Goal: Task Accomplishment & Management: Manage account settings

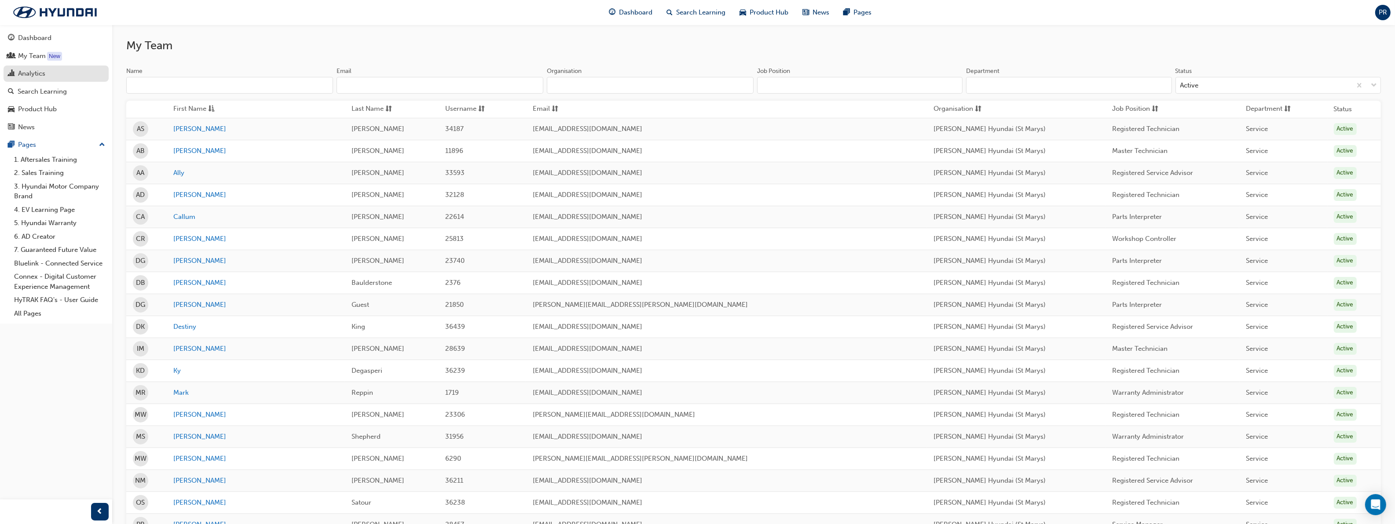
click at [30, 71] on div "Analytics" at bounding box center [31, 74] width 27 height 10
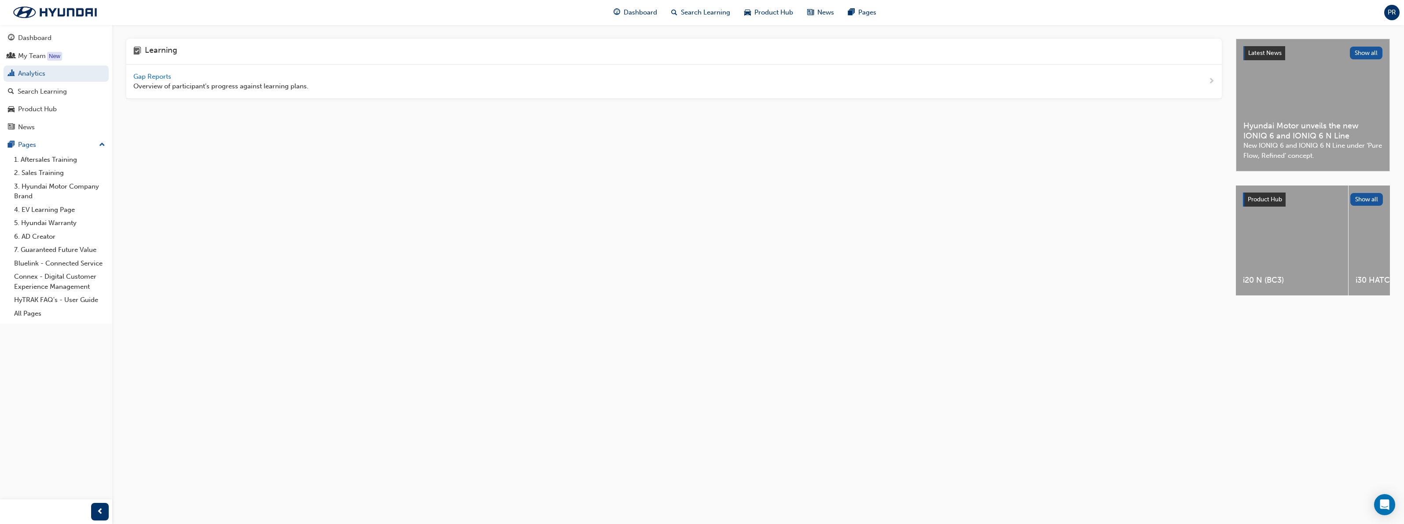
click at [165, 75] on span "Gap Reports" at bounding box center [153, 77] width 40 height 8
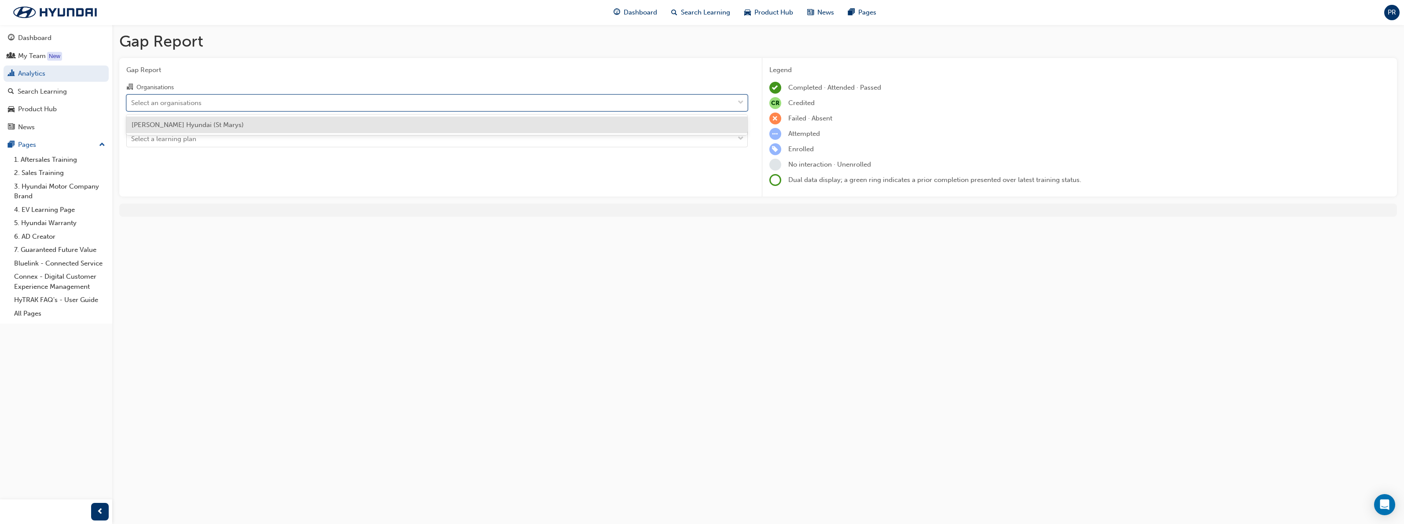
click at [605, 103] on div "Select an organisations" at bounding box center [430, 102] width 607 height 15
click at [132, 103] on input "Organisations option [PERSON_NAME] Hyundai (St Marys) focused, 1 of 1. 1 result…" at bounding box center [131, 102] width 1 height 7
click at [473, 135] on div "[PERSON_NAME] Hyundai (St Marys)" at bounding box center [436, 125] width 621 height 21
click at [262, 127] on div "[PERSON_NAME] Hyundai (St Marys)" at bounding box center [436, 125] width 621 height 17
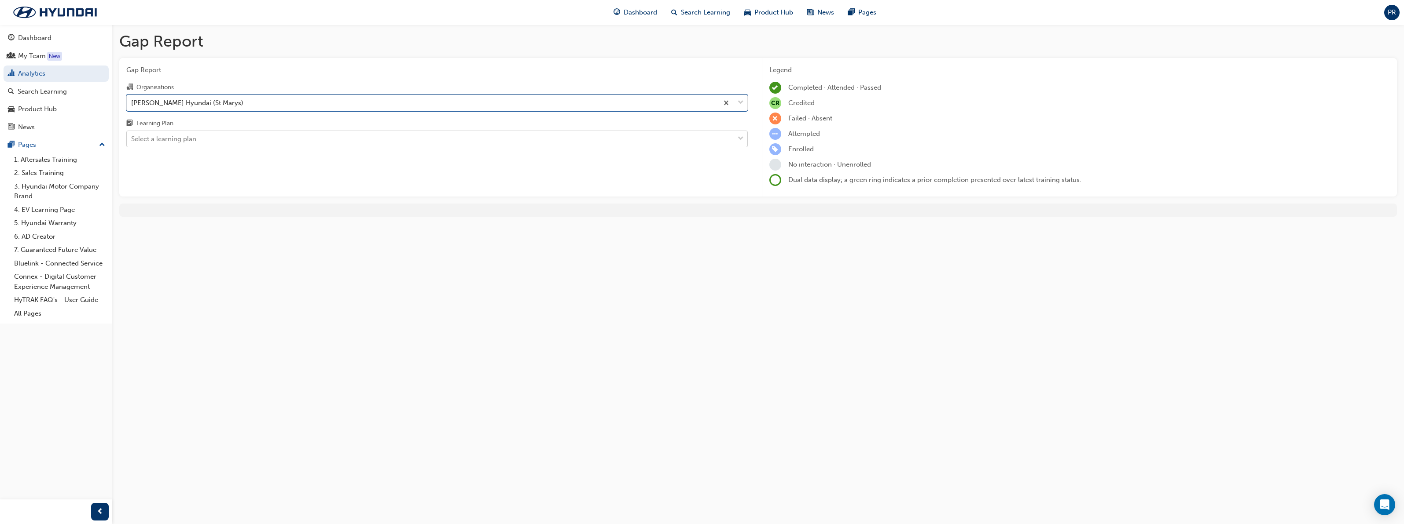
click at [268, 146] on div "Select a learning plan" at bounding box center [430, 139] width 607 height 15
click at [132, 143] on input "Learning Plan Select a learning plan" at bounding box center [131, 138] width 1 height 7
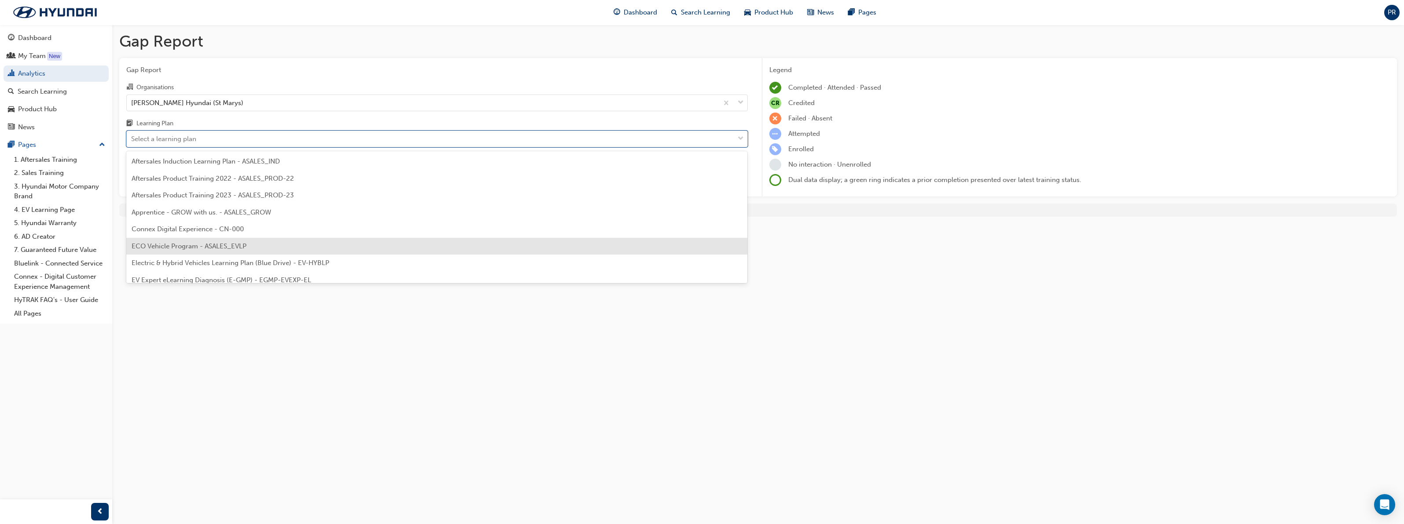
click at [282, 249] on div "ECO Vehicle Program - ASALES_EVLP" at bounding box center [436, 246] width 621 height 17
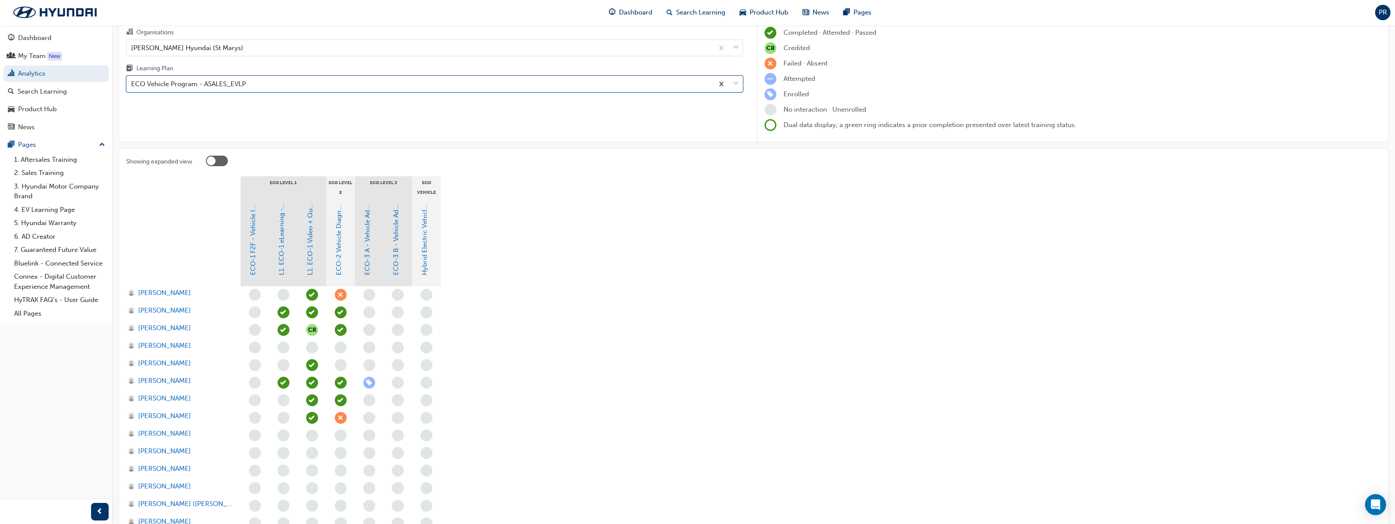
scroll to position [110, 0]
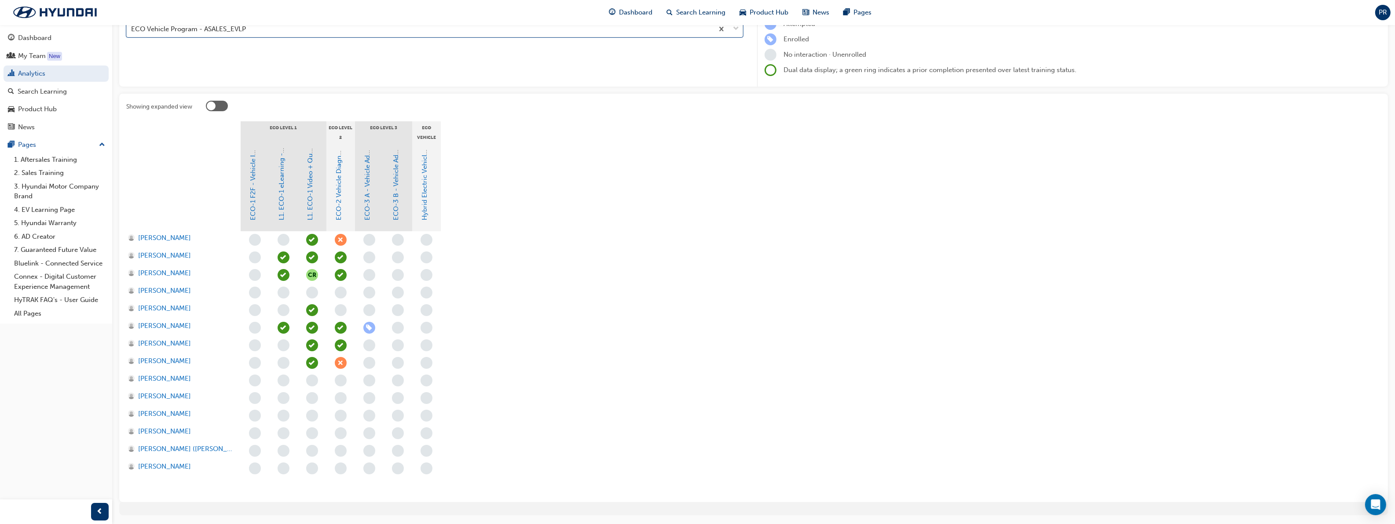
drag, startPoint x: 796, startPoint y: 464, endPoint x: 786, endPoint y: 458, distance: 12.0
click at [796, 463] on section "ECO Level 1 ECO Level 2 ECO Level 3 ECO Vehicle Additional Learning ECO-1 F2F -…" at bounding box center [753, 308] width 1255 height 374
click at [368, 213] on link "ECO-3 A - Vehicle Advanced Diagnosis" at bounding box center [368, 161] width 8 height 119
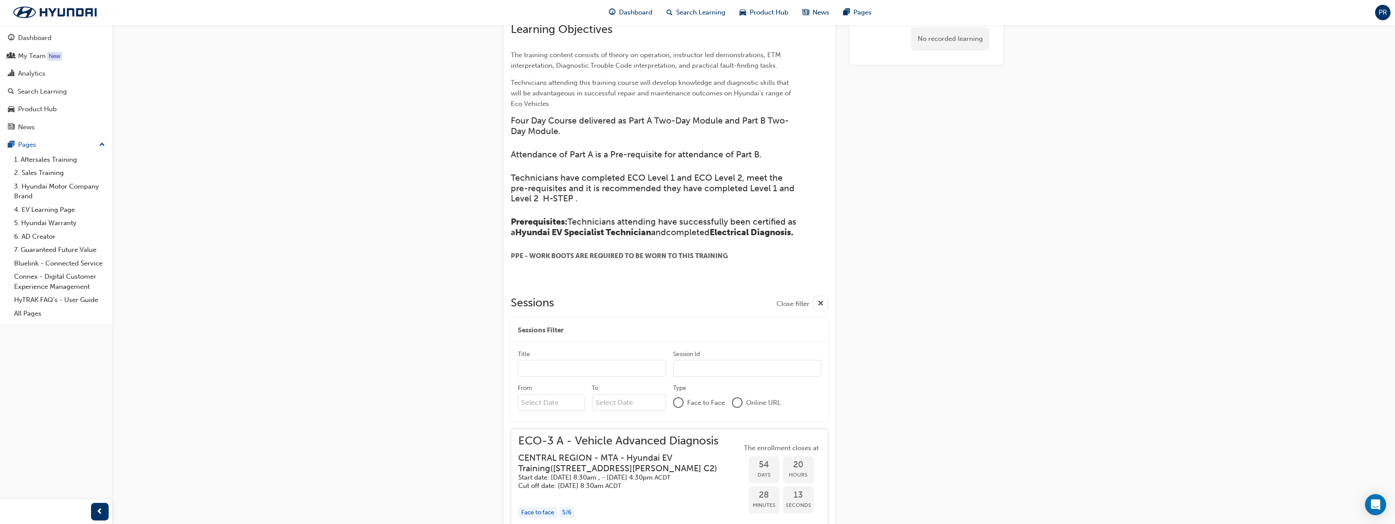
scroll to position [590, 0]
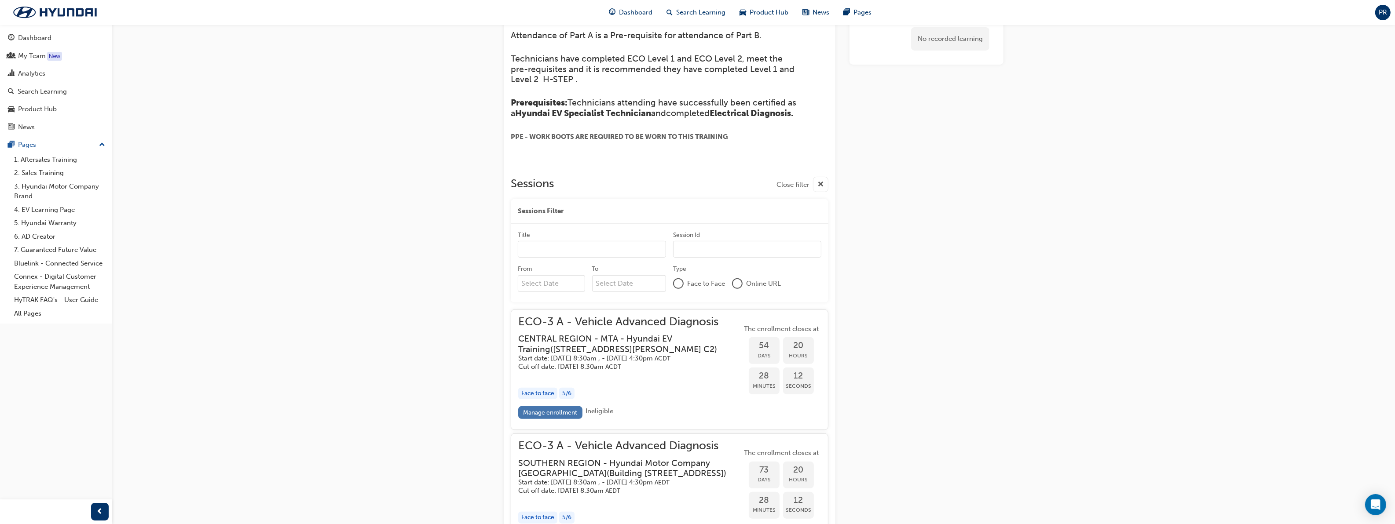
click at [549, 418] on link "Manage enrollment" at bounding box center [550, 413] width 64 height 13
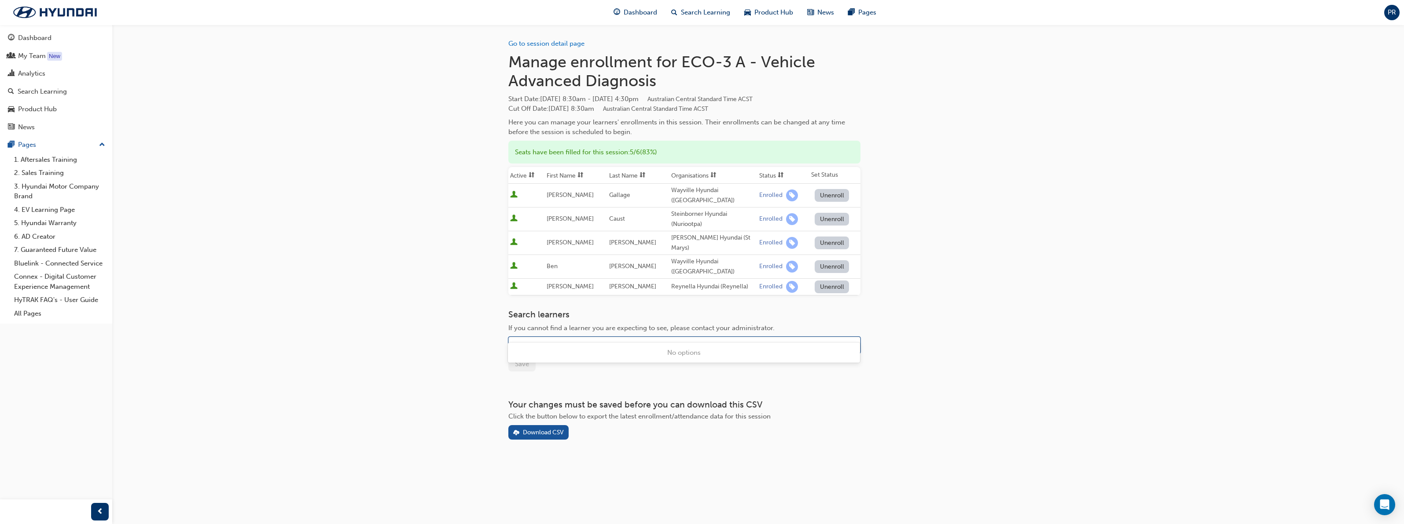
click at [567, 338] on div "Name" at bounding box center [678, 345] width 338 height 15
type input "[PERSON_NAME]"
click at [606, 352] on span "[PERSON_NAME] - [PERSON_NAME] Hyundai (St Marys)" at bounding box center [599, 353] width 172 height 8
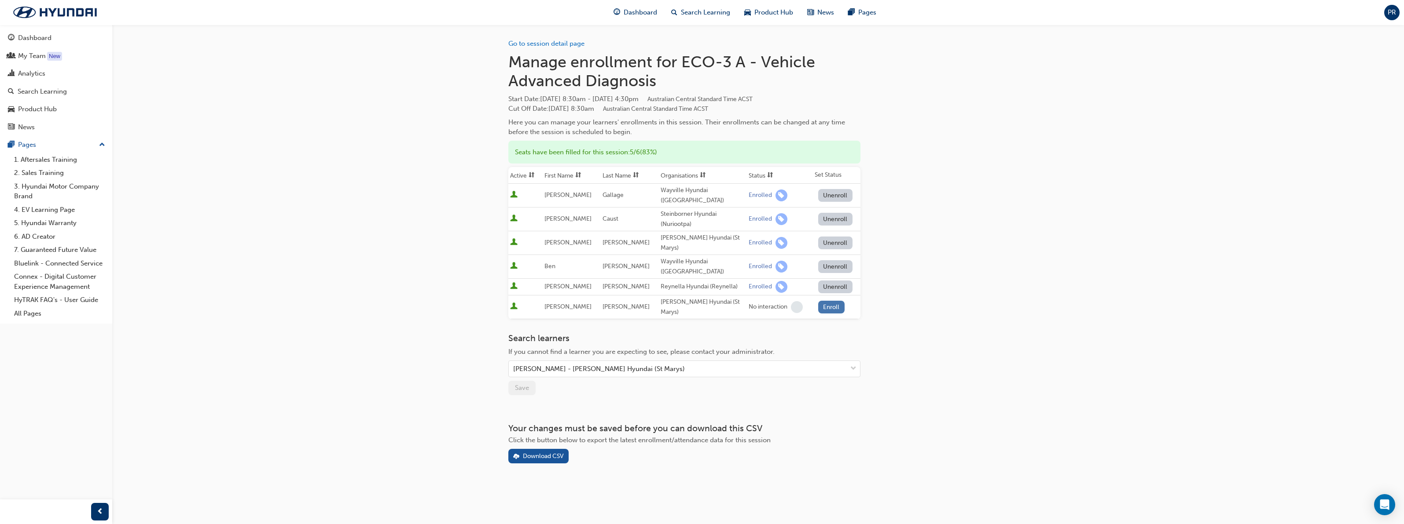
click at [826, 301] on button "Enroll" at bounding box center [831, 307] width 26 height 13
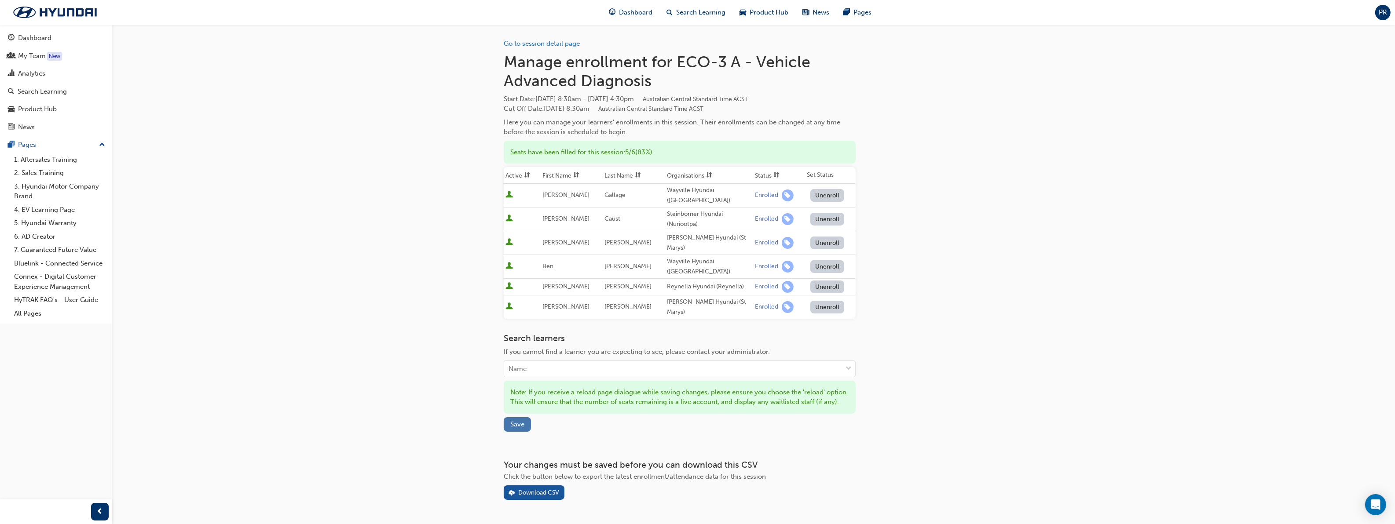
click at [522, 421] on span "Save" at bounding box center [517, 425] width 14 height 8
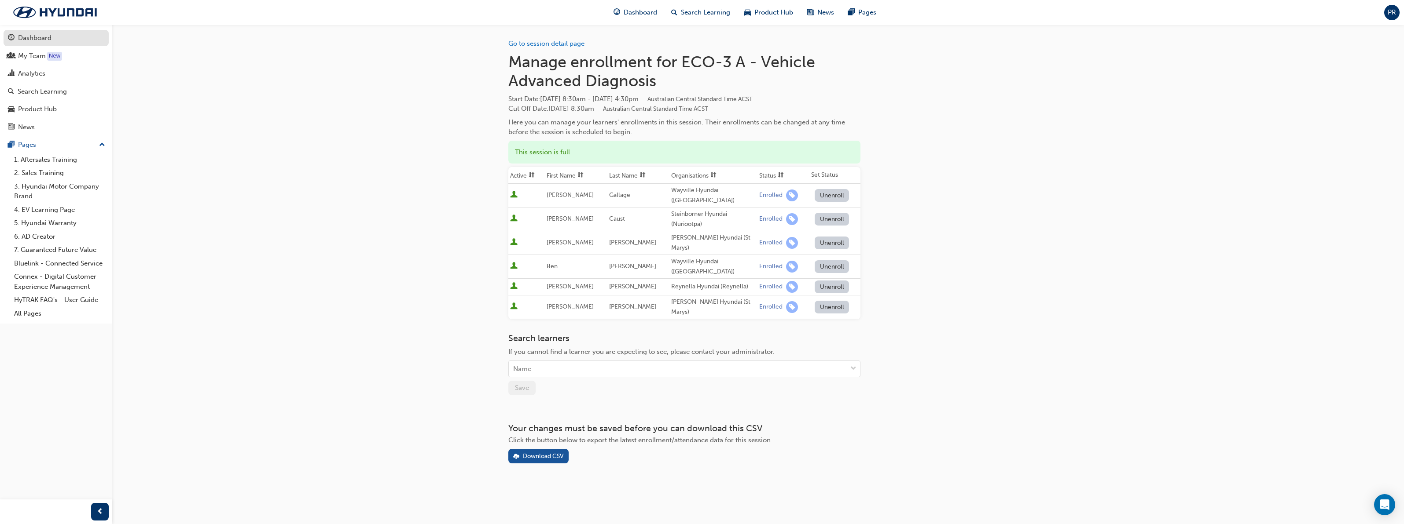
click at [42, 41] on div "Dashboard" at bounding box center [34, 38] width 33 height 10
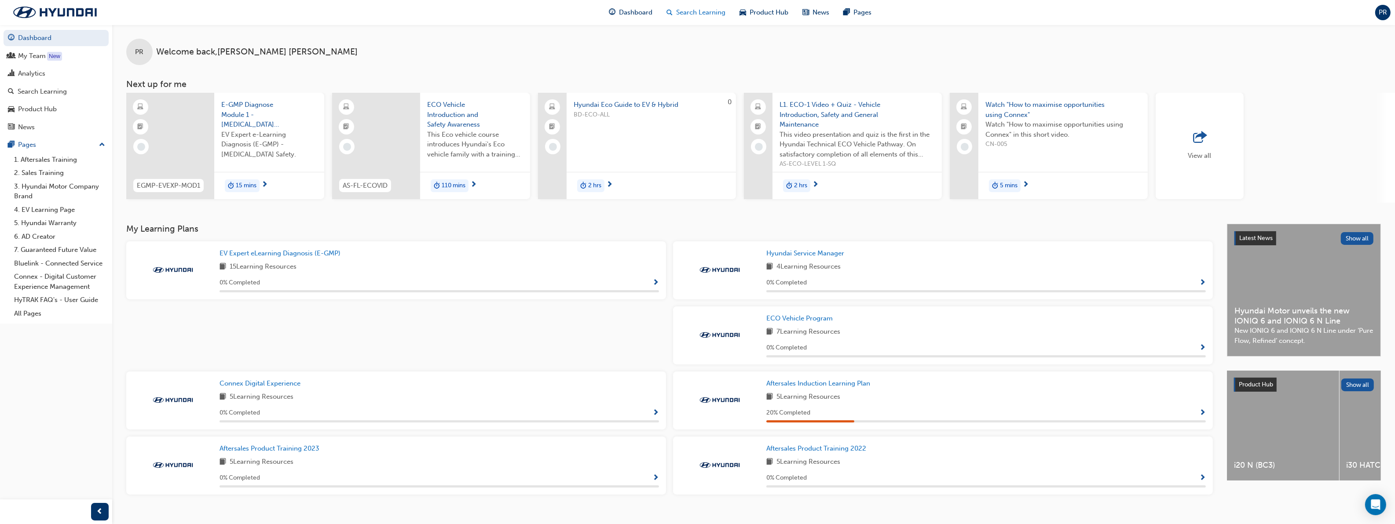
click at [670, 13] on span "search-icon" at bounding box center [670, 12] width 6 height 11
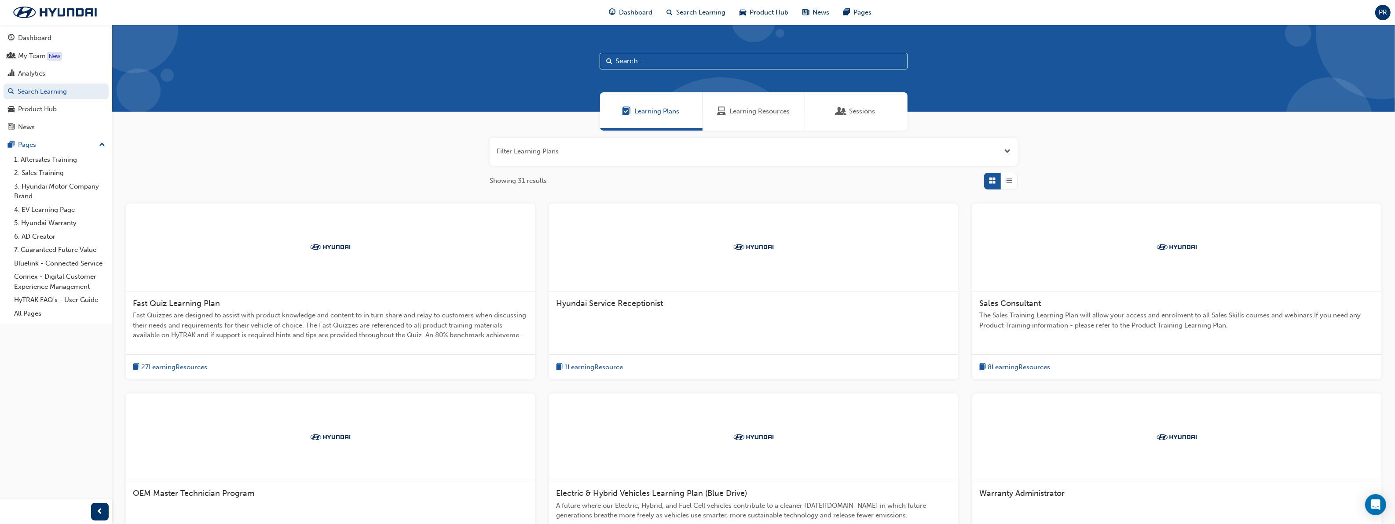
click at [557, 155] on button "button" at bounding box center [754, 152] width 528 height 28
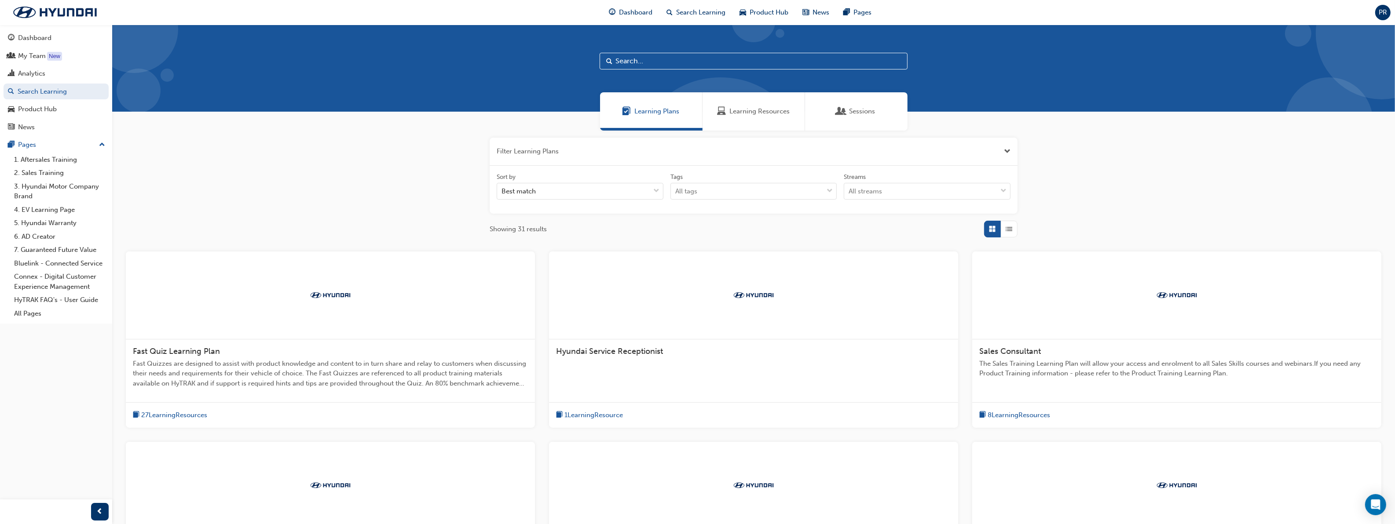
click at [664, 67] on input "text" at bounding box center [754, 61] width 308 height 17
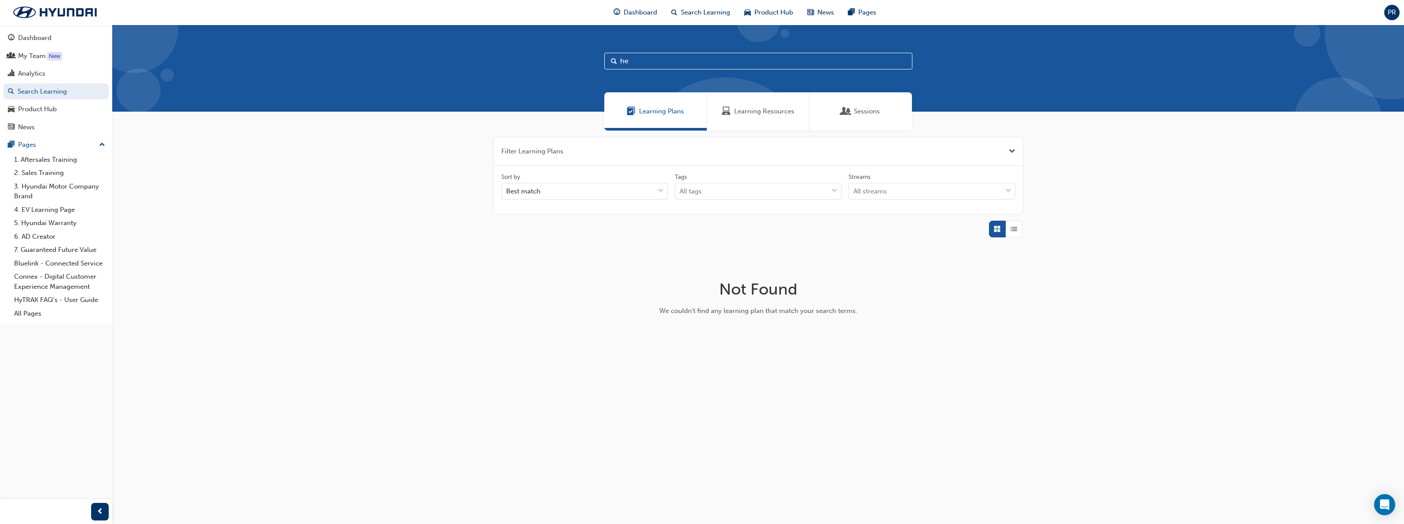
type input "h"
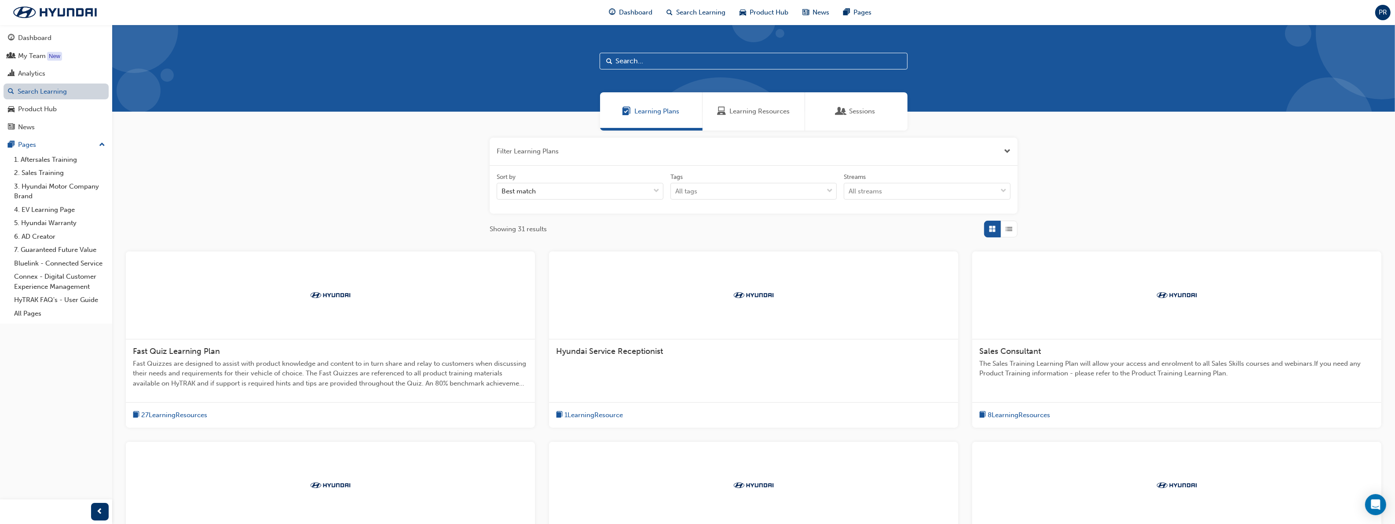
click at [38, 92] on link "Search Learning" at bounding box center [56, 92] width 105 height 16
click at [35, 55] on div "My Team" at bounding box center [32, 56] width 28 height 10
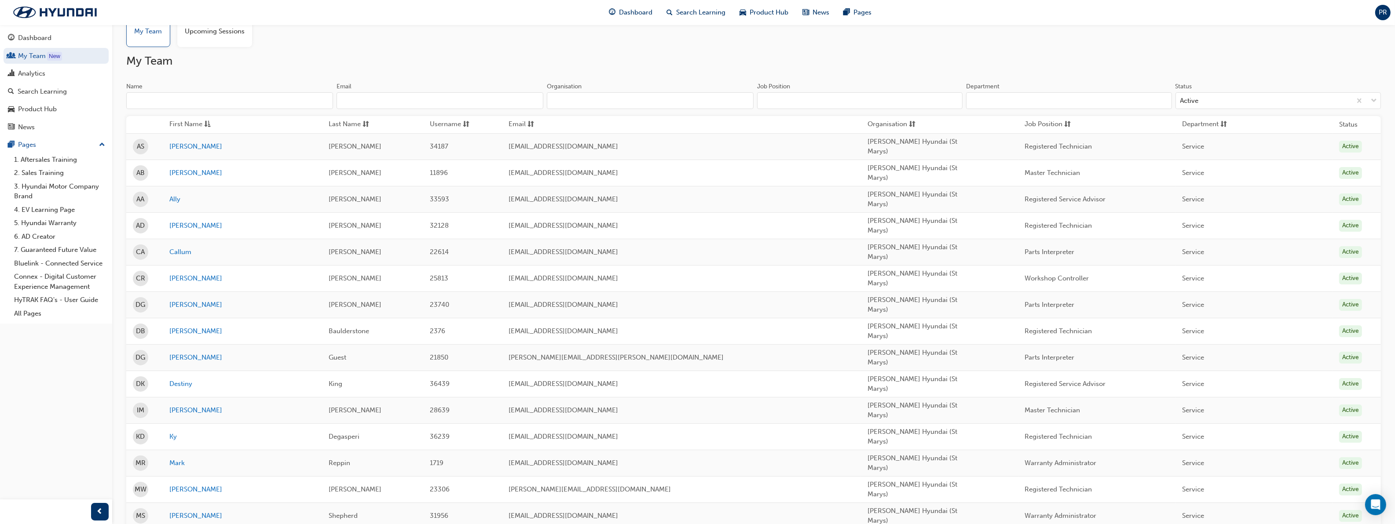
scroll to position [55, 0]
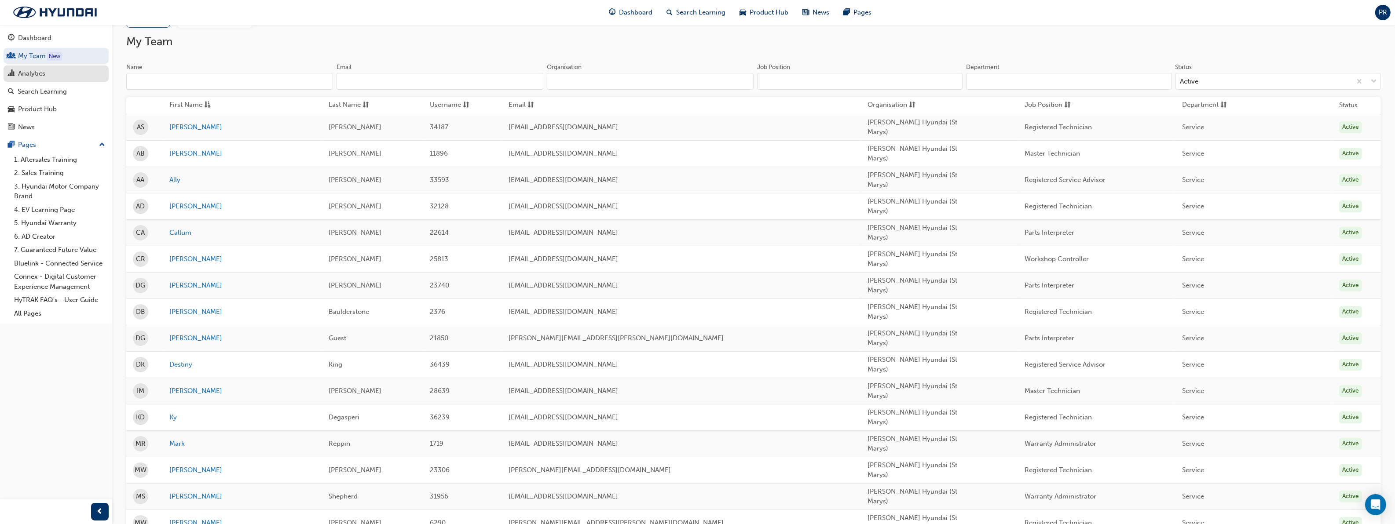
click at [58, 77] on div "Analytics" at bounding box center [56, 73] width 96 height 11
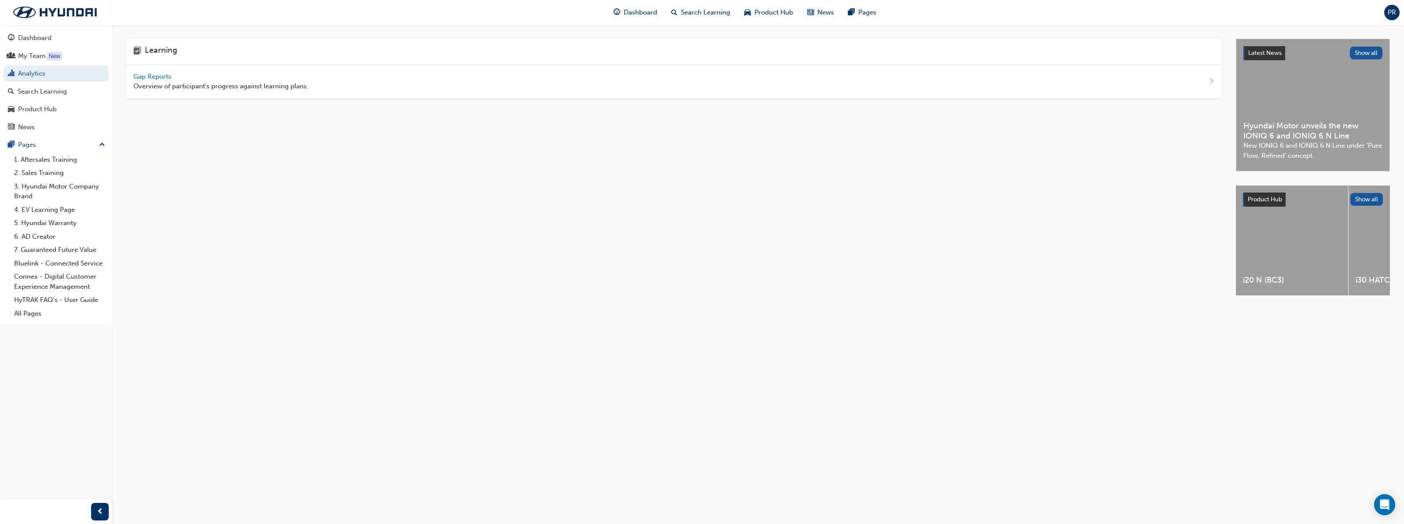
click at [172, 76] on span "Gap Reports" at bounding box center [153, 77] width 40 height 8
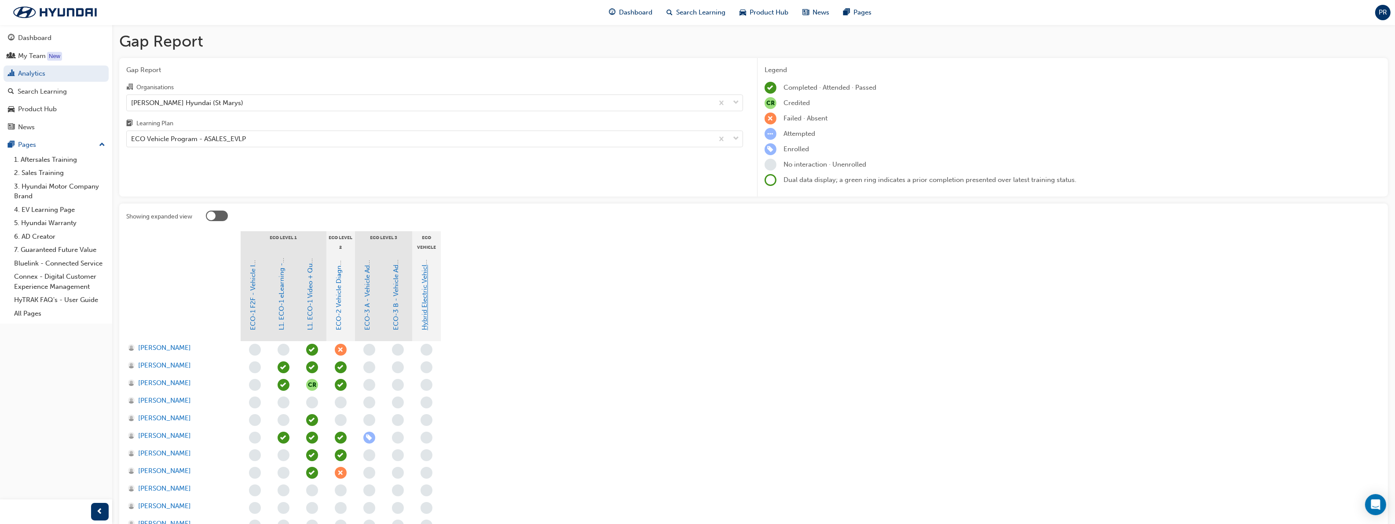
click at [423, 328] on link "Hybrid Electric Vehicle (HEV) Technical Training" at bounding box center [425, 258] width 8 height 146
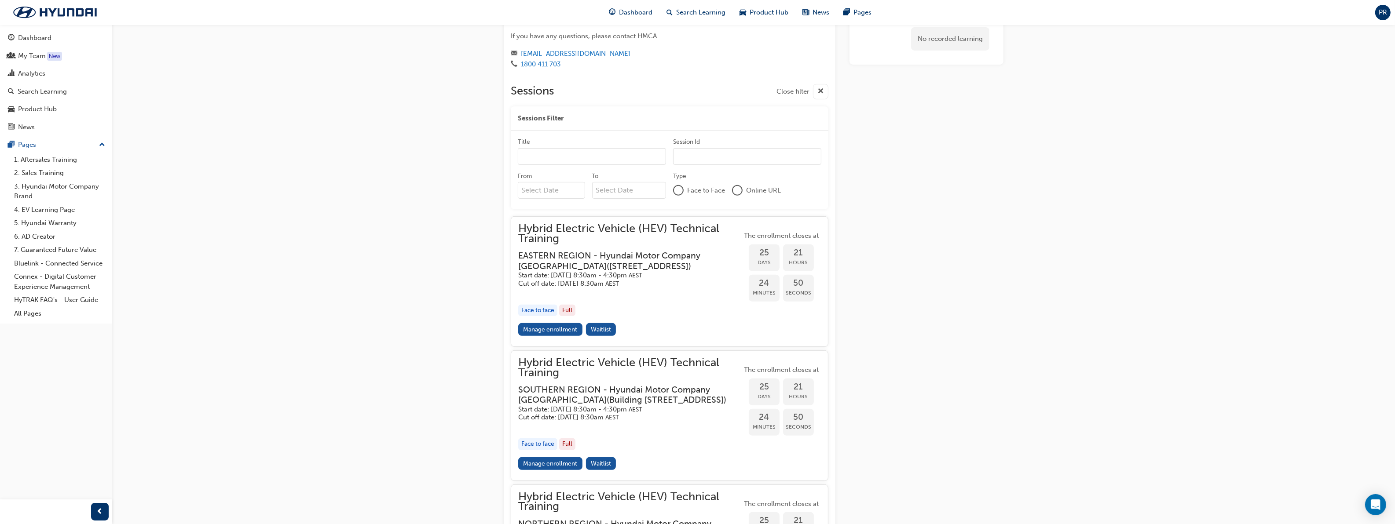
scroll to position [661, 0]
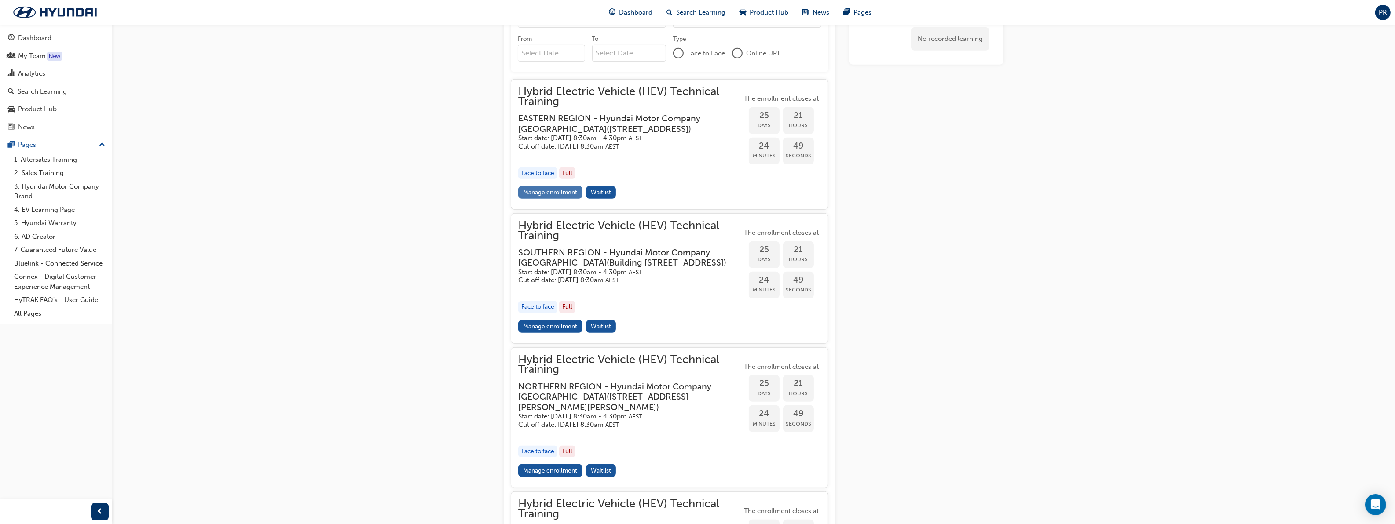
click at [546, 194] on link "Manage enrollment" at bounding box center [550, 192] width 64 height 13
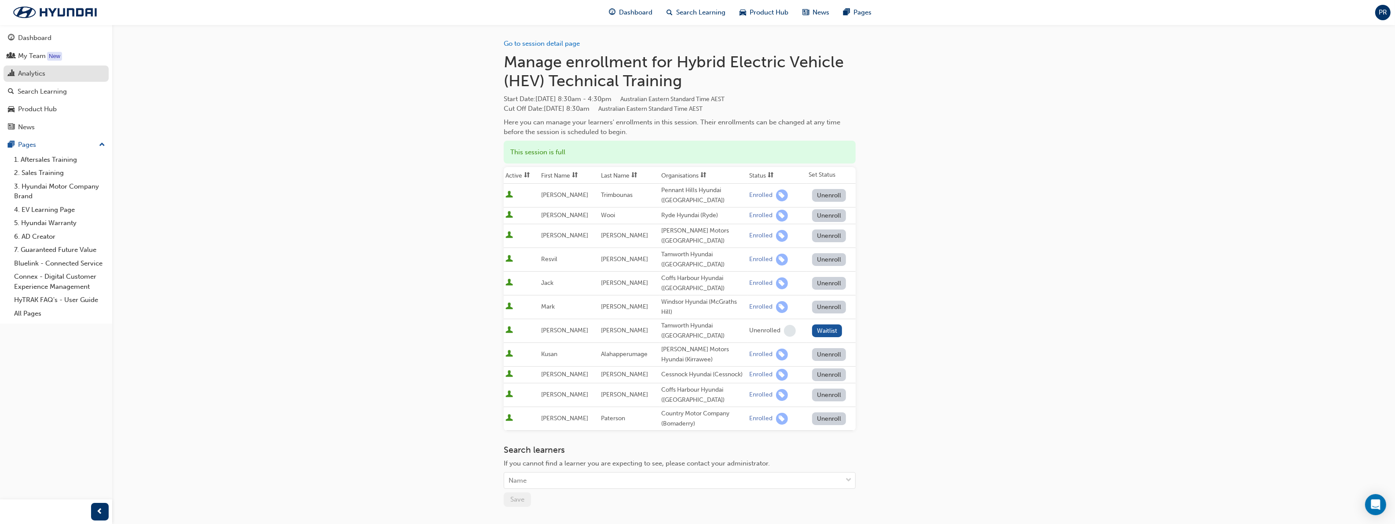
click at [40, 73] on div "Analytics" at bounding box center [31, 74] width 27 height 10
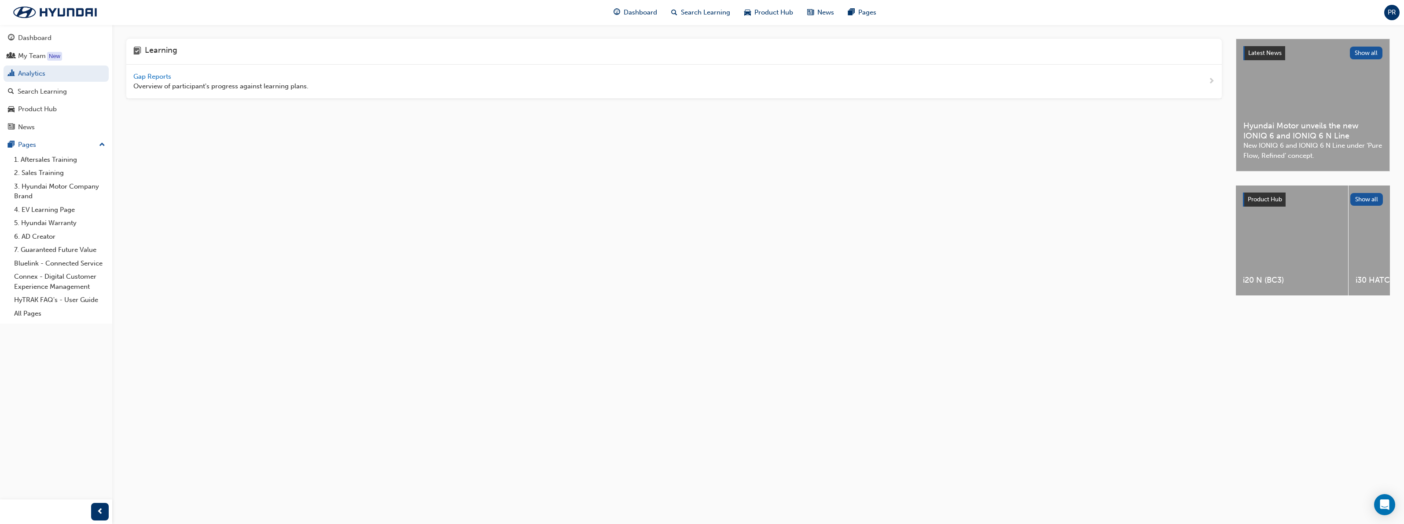
click at [170, 76] on span "Gap Reports" at bounding box center [153, 77] width 40 height 8
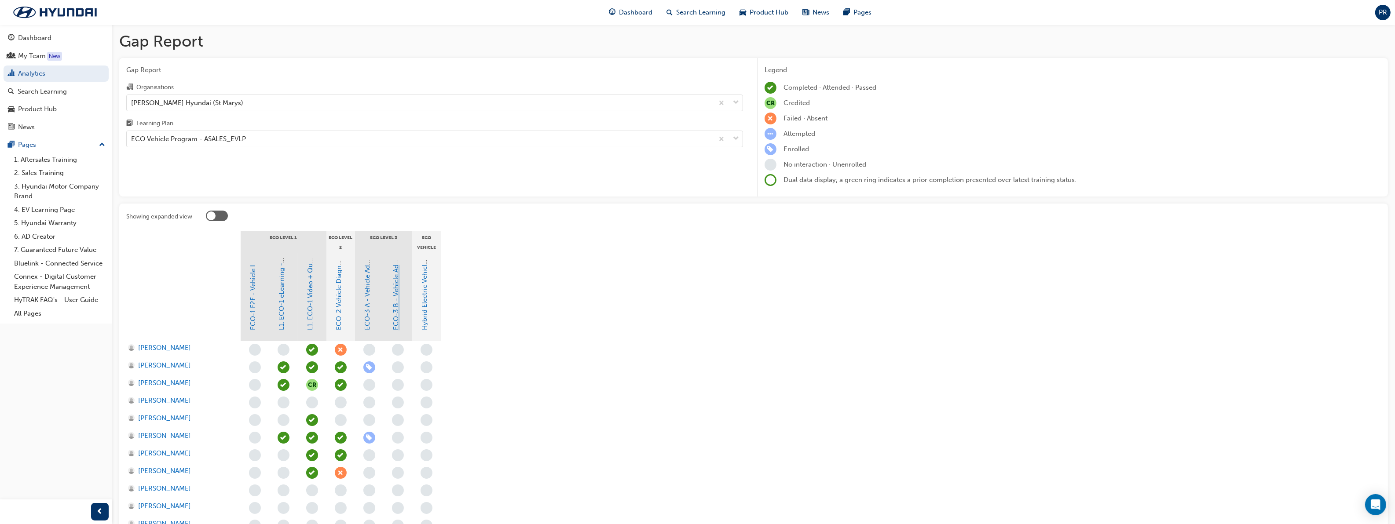
click at [397, 327] on link "ECO-3 B - Vehicle Advanced Diagnosis" at bounding box center [396, 271] width 8 height 119
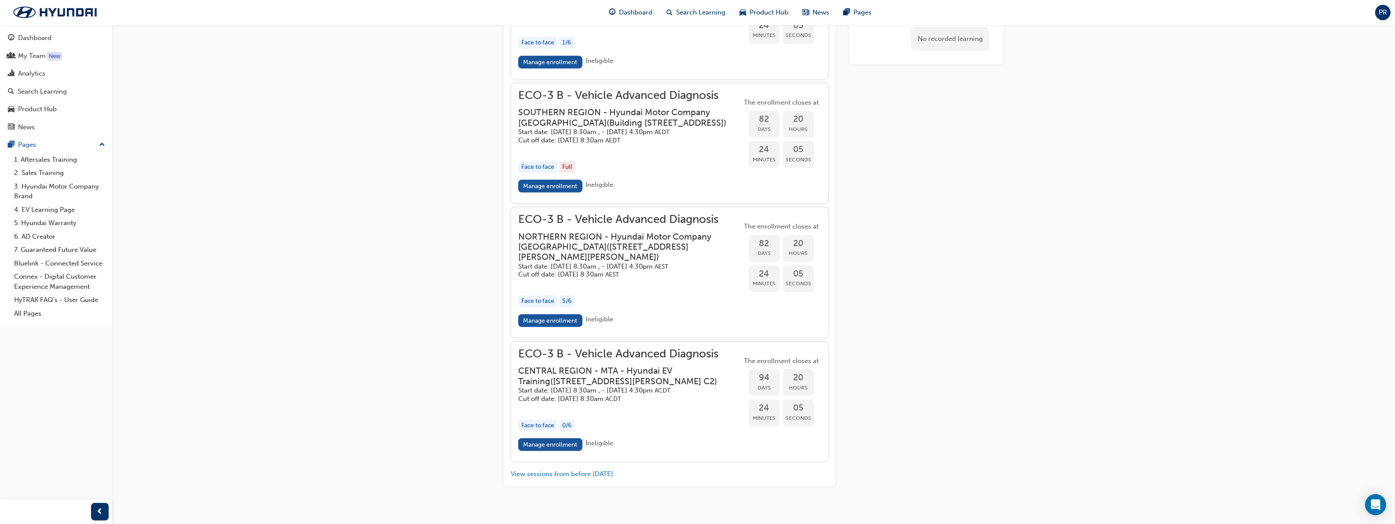
scroll to position [1100, 0]
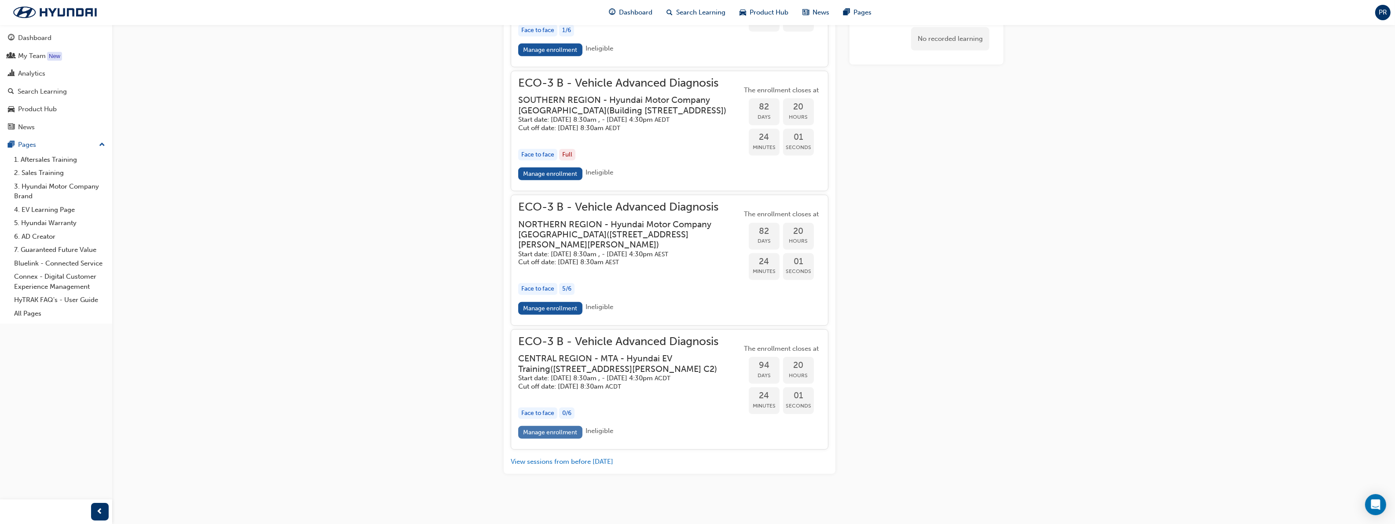
click at [540, 439] on link "Manage enrollment" at bounding box center [550, 432] width 64 height 13
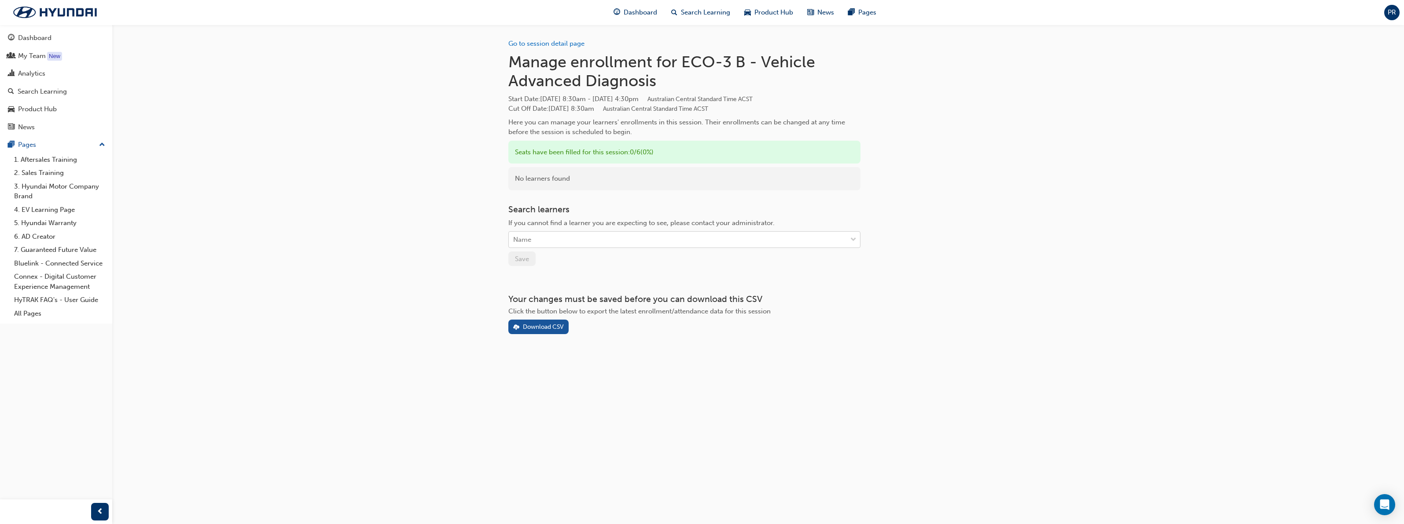
click at [603, 238] on div "Name" at bounding box center [678, 239] width 338 height 15
click at [609, 265] on span "[PERSON_NAME] - [PERSON_NAME] Hyundai (St Marys)" at bounding box center [599, 262] width 172 height 8
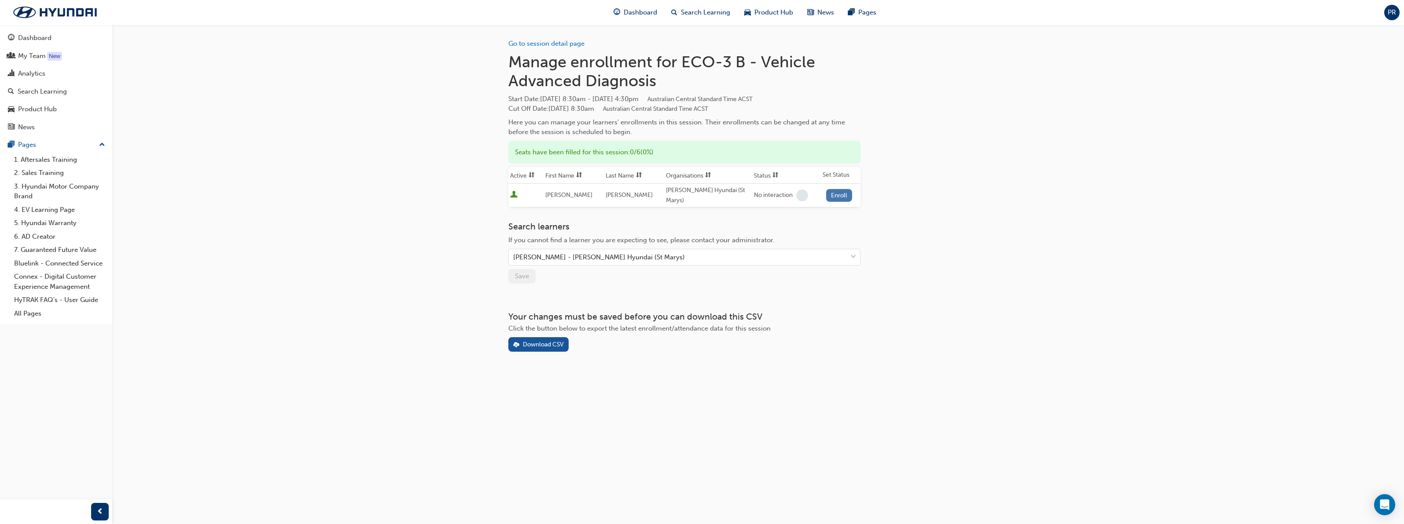
click at [841, 196] on button "Enroll" at bounding box center [839, 195] width 26 height 13
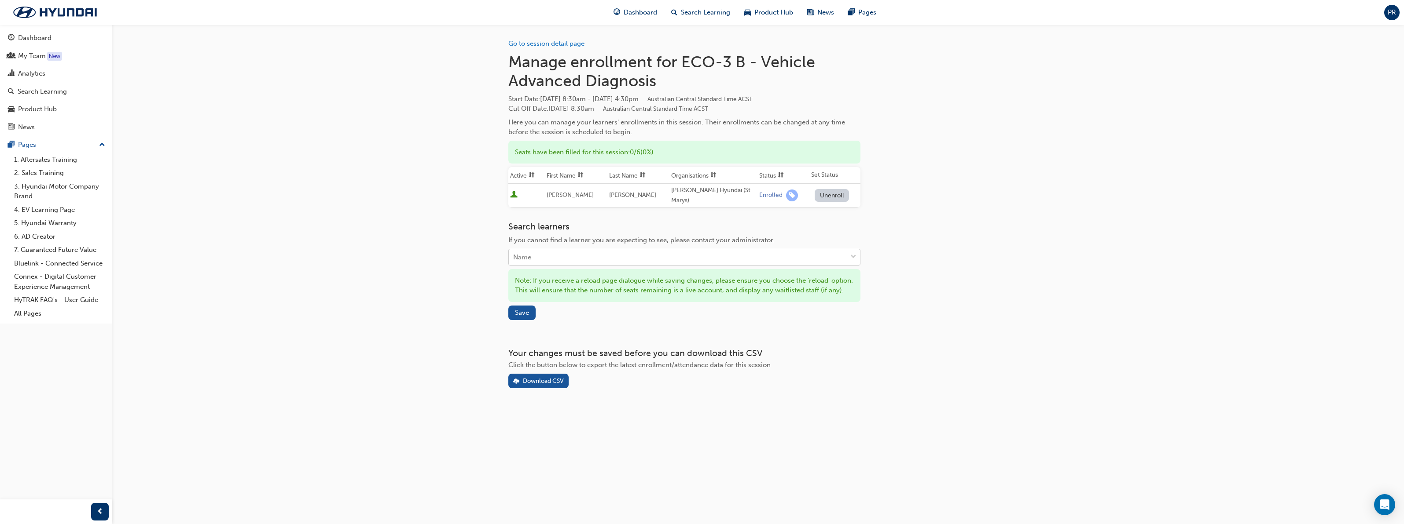
click at [605, 260] on div "Name" at bounding box center [678, 257] width 338 height 15
type input "malt"
click at [605, 283] on span "[PERSON_NAME] - [PERSON_NAME] Hyundai (St Marys)" at bounding box center [599, 279] width 172 height 8
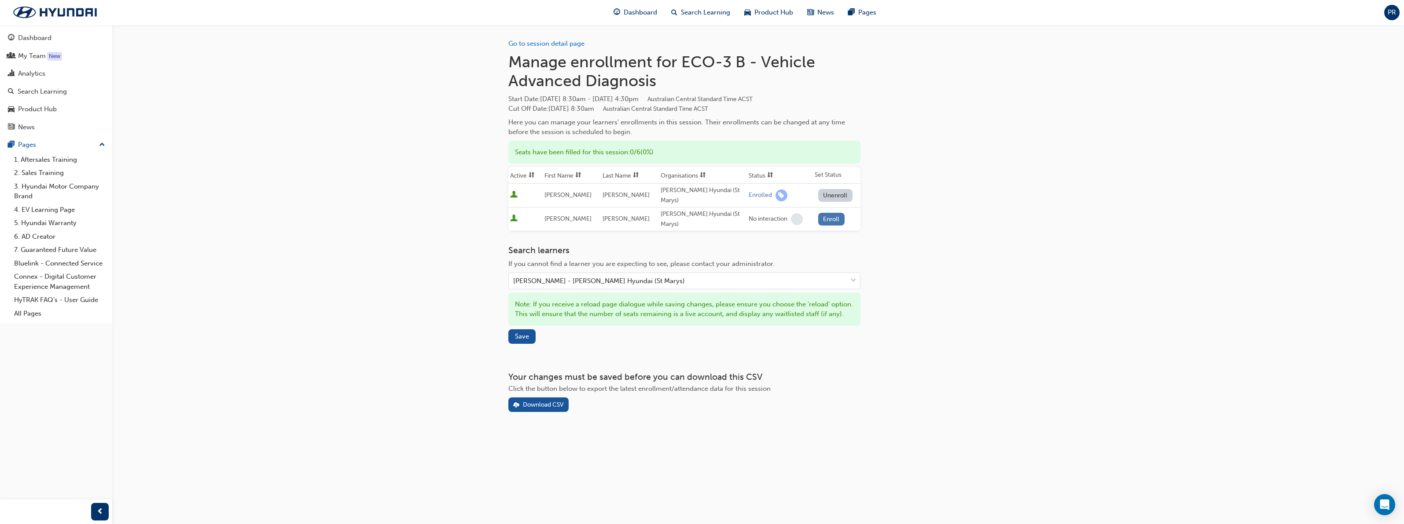
click at [832, 219] on button "Enroll" at bounding box center [831, 219] width 26 height 13
click at [528, 341] on span "Save" at bounding box center [522, 337] width 14 height 8
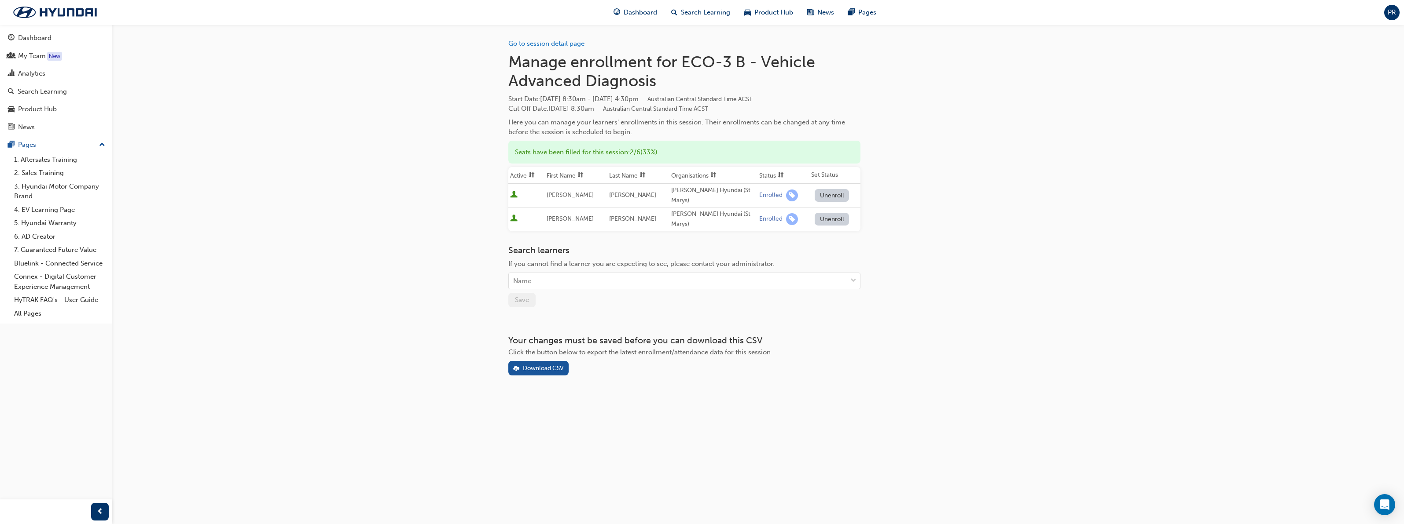
click at [243, 417] on div "Go to session detail page Manage enrollment for ECO-3 B - Vehicle Advanced Diag…" at bounding box center [702, 262] width 1404 height 524
click at [34, 66] on link "Analytics" at bounding box center [56, 74] width 105 height 16
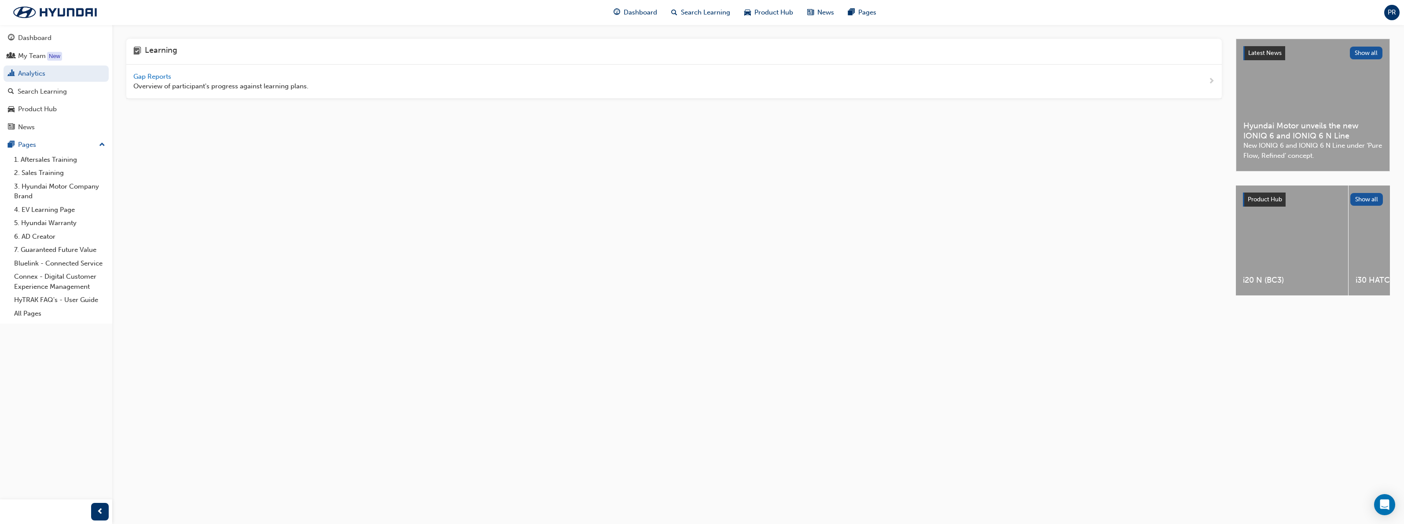
click at [149, 77] on span "Gap Reports" at bounding box center [153, 77] width 40 height 8
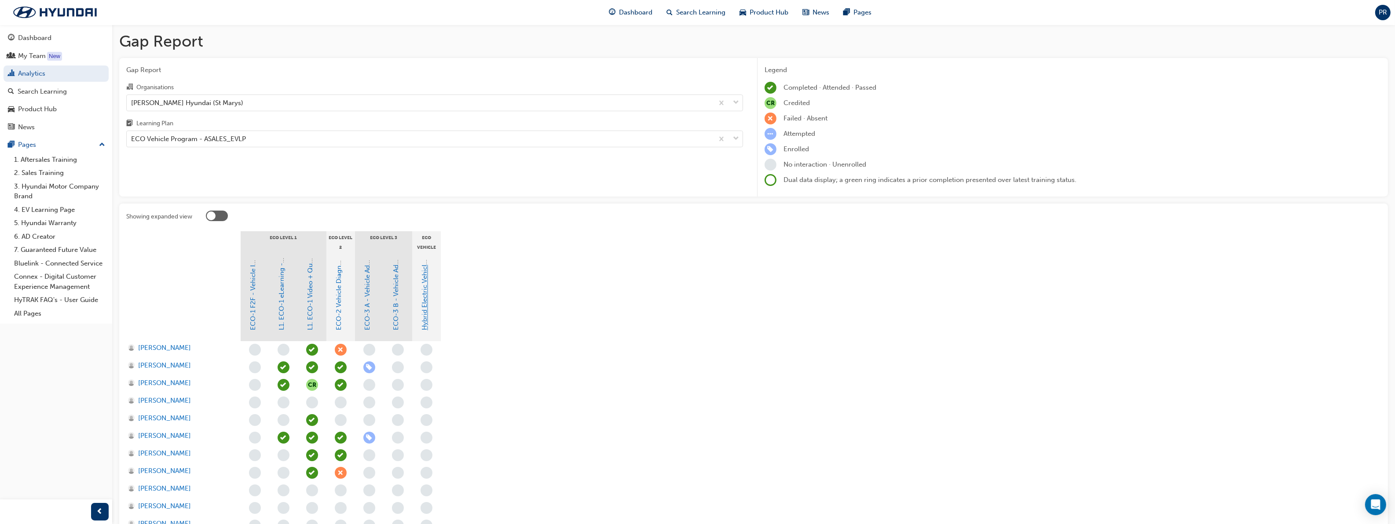
click at [425, 320] on link "Hybrid Electric Vehicle (HEV) Technical Training" at bounding box center [425, 258] width 8 height 146
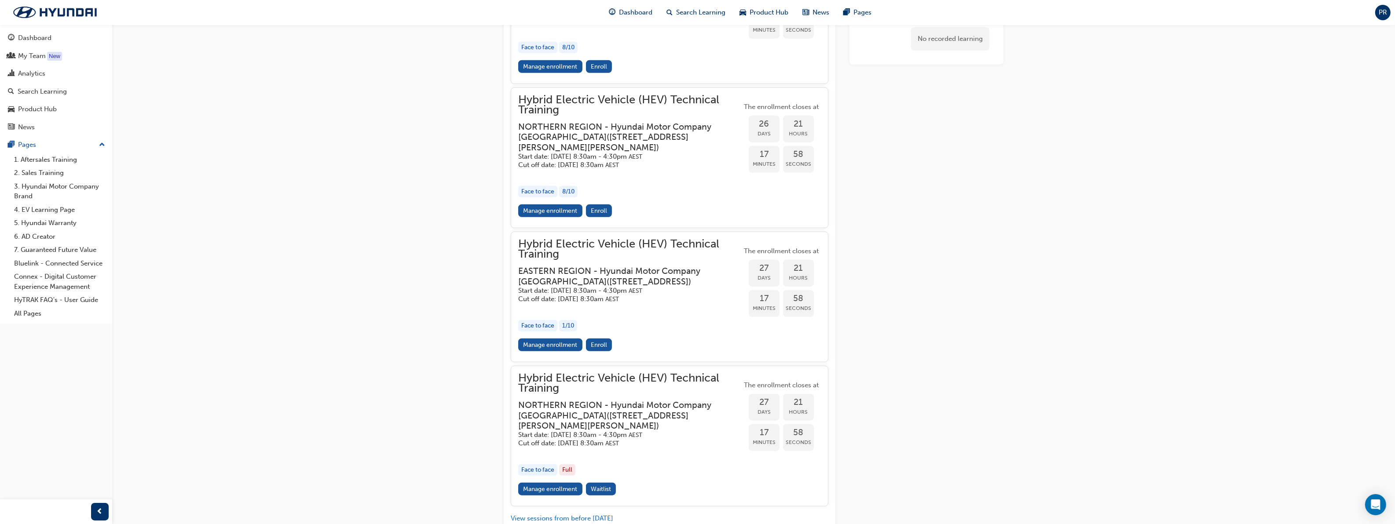
scroll to position [1287, 0]
